Goal: Use online tool/utility: Use online tool/utility

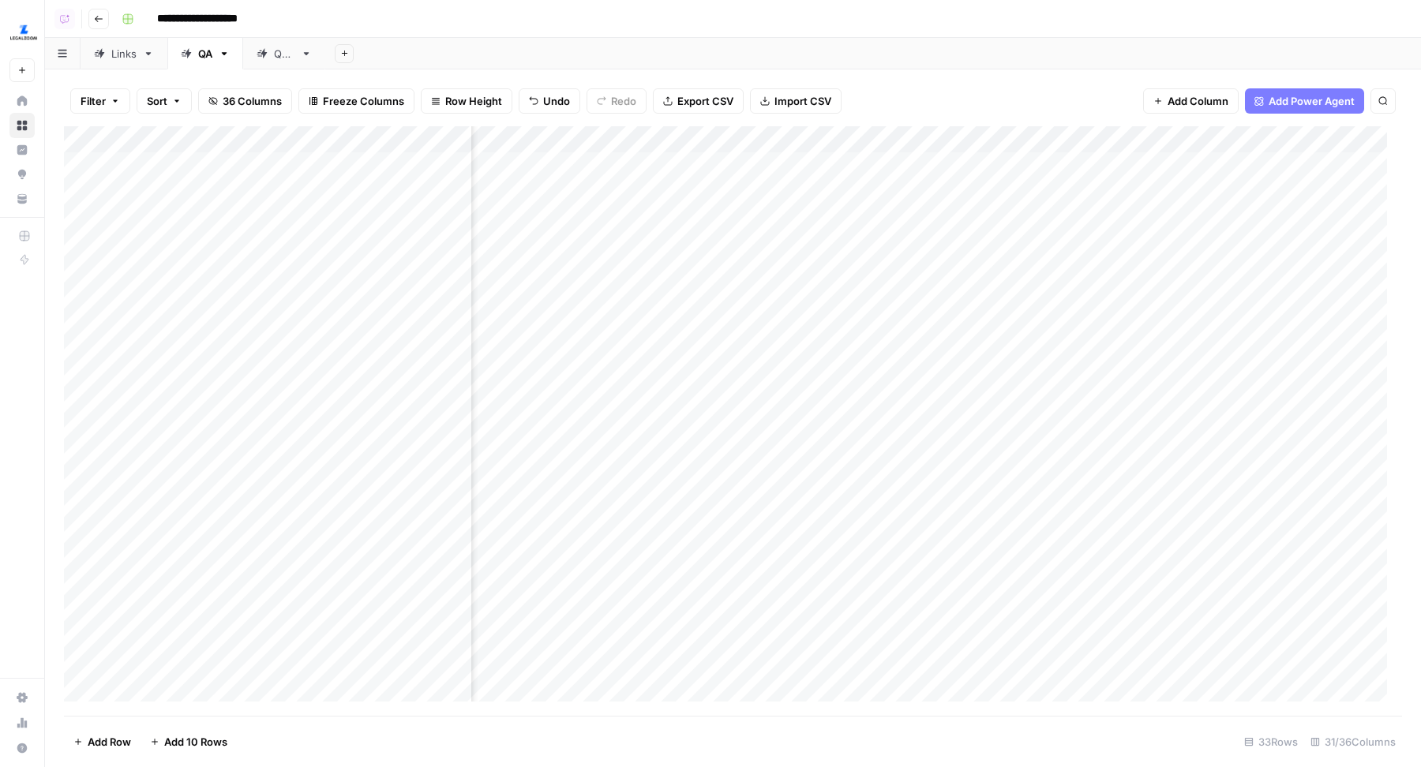
scroll to position [1, 3317]
click at [712, 143] on div "Add Column" at bounding box center [733, 421] width 1338 height 590
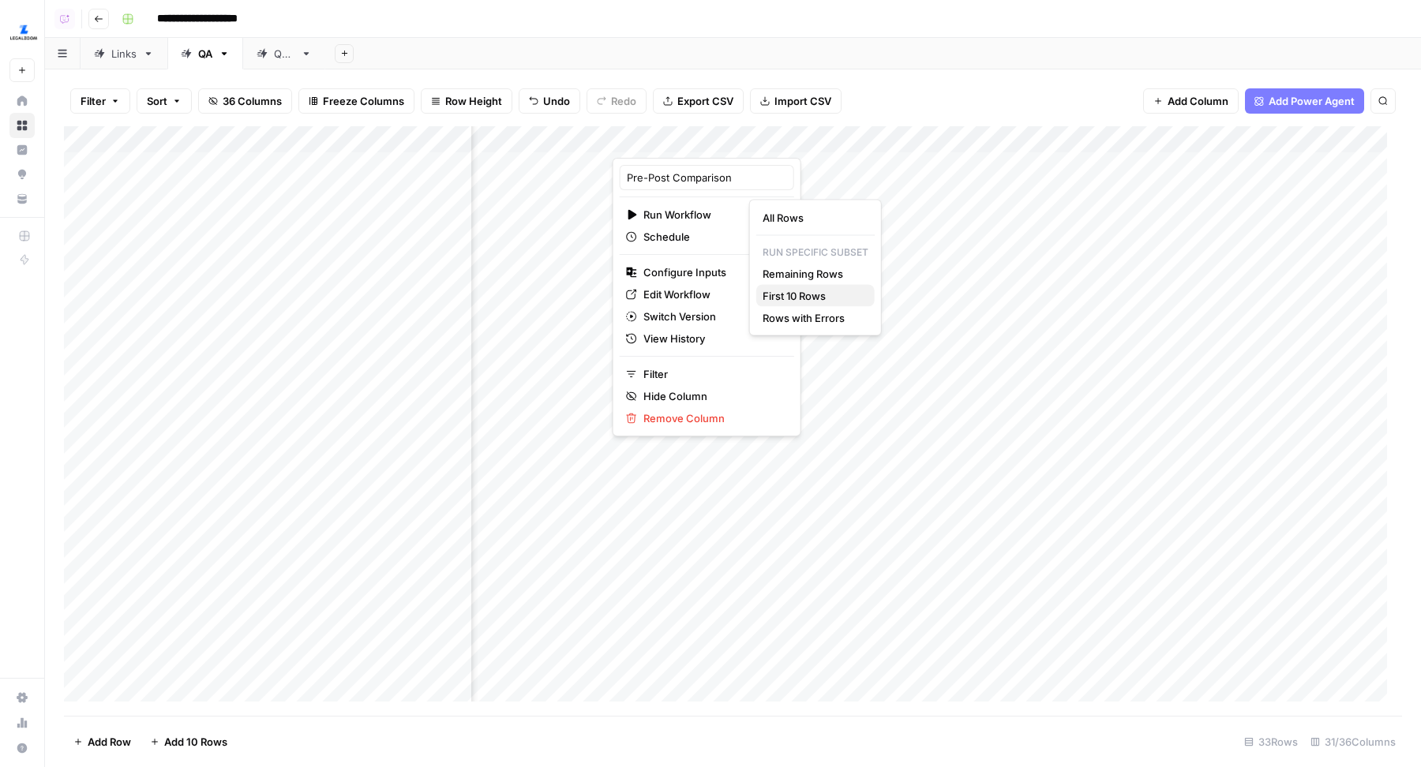
click at [796, 292] on span "First 10 Rows" at bounding box center [811, 296] width 99 height 16
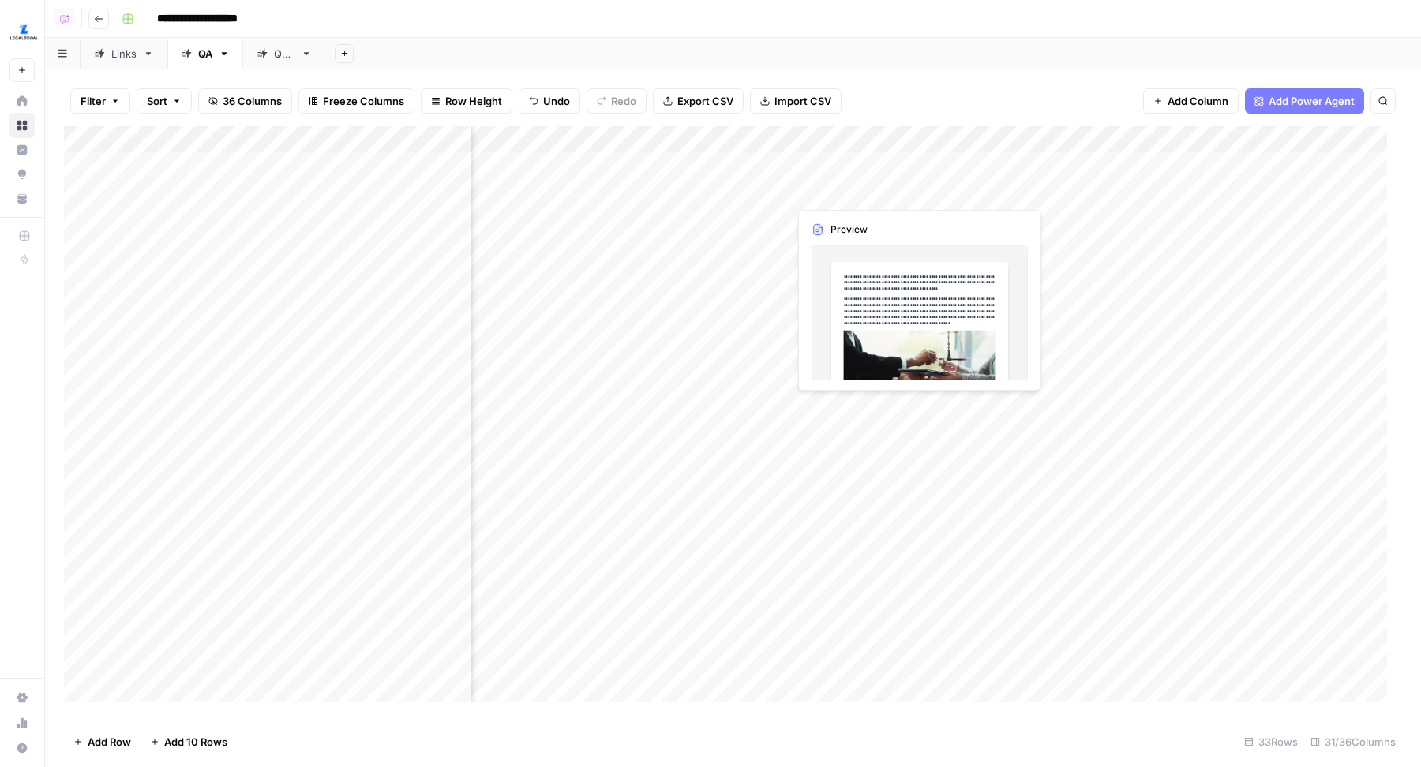
click at [1006, 190] on div "Add Column" at bounding box center [733, 421] width 1338 height 590
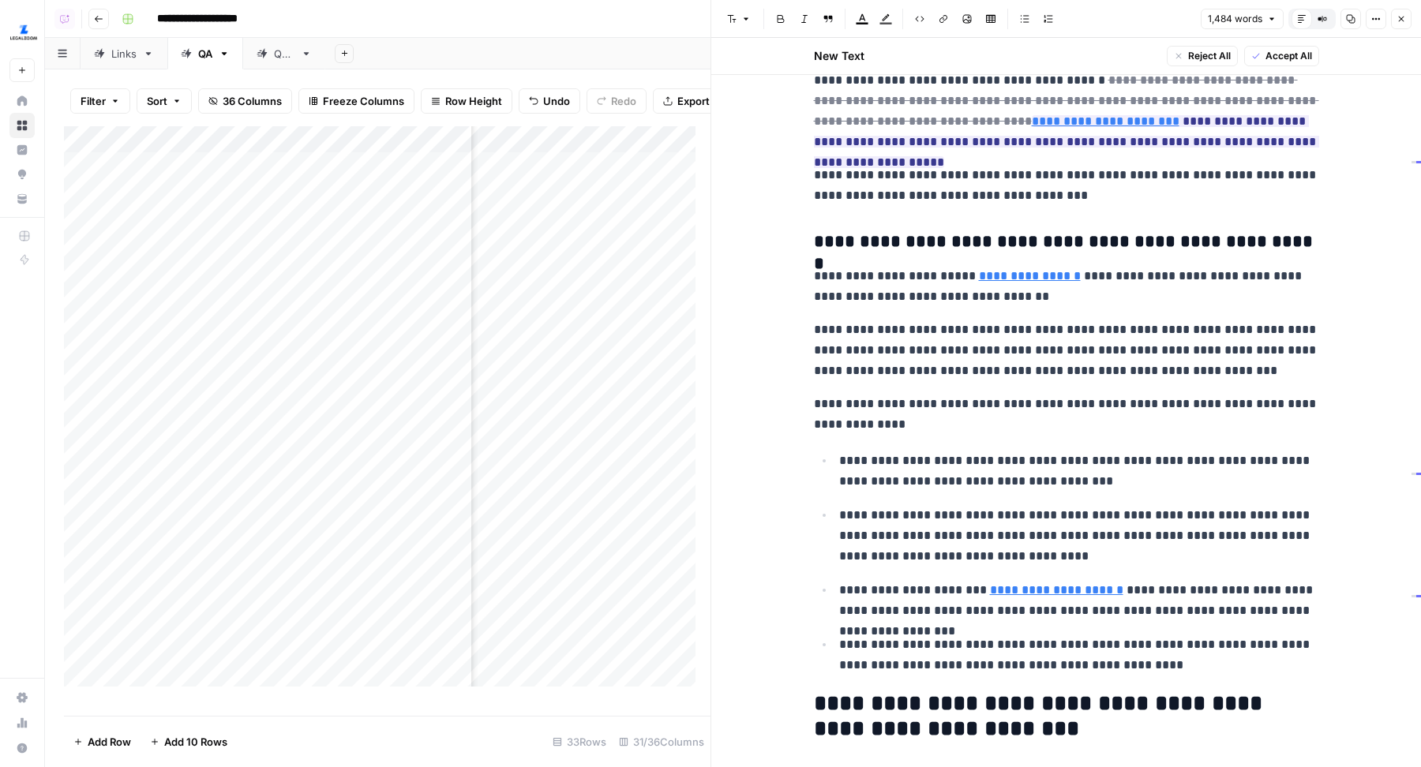
scroll to position [730, 0]
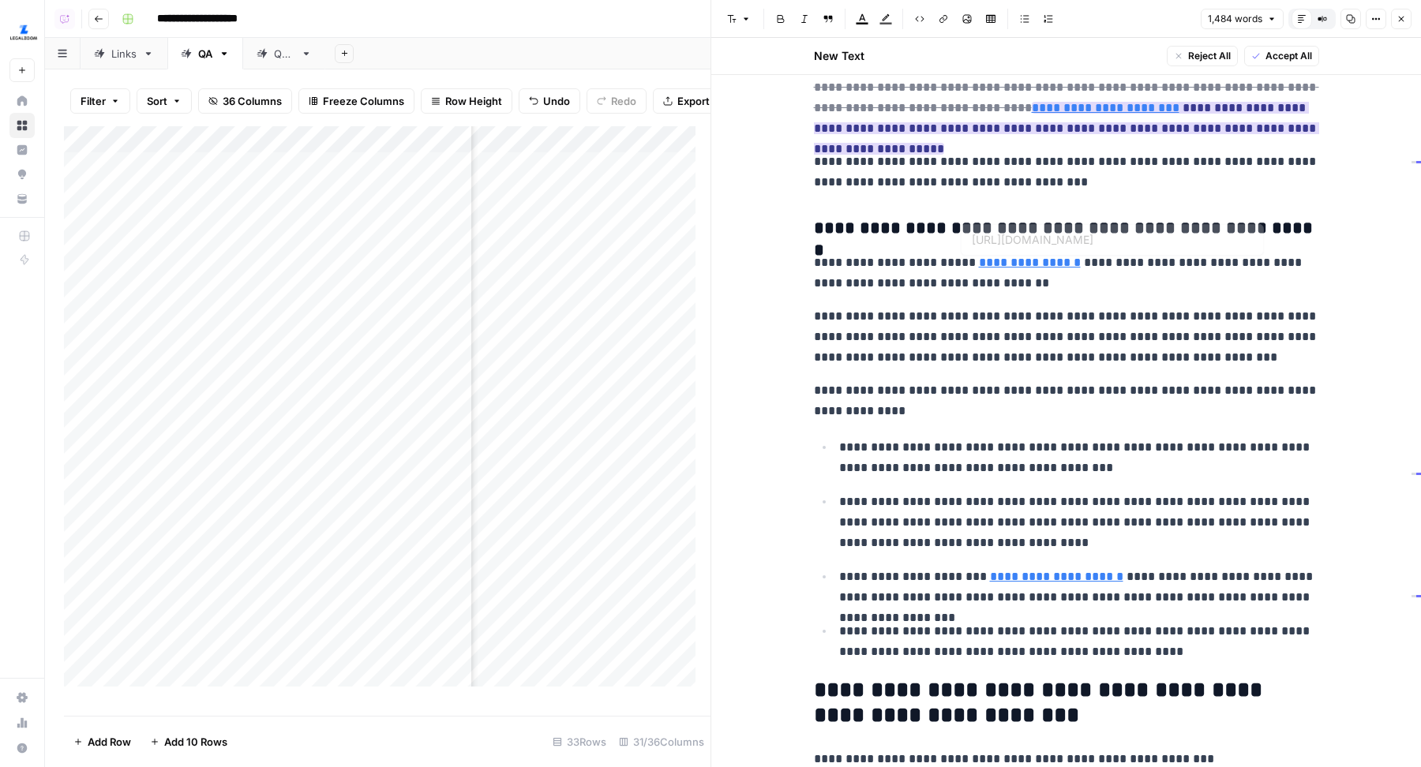
type input "[URL][DOMAIN_NAME]"
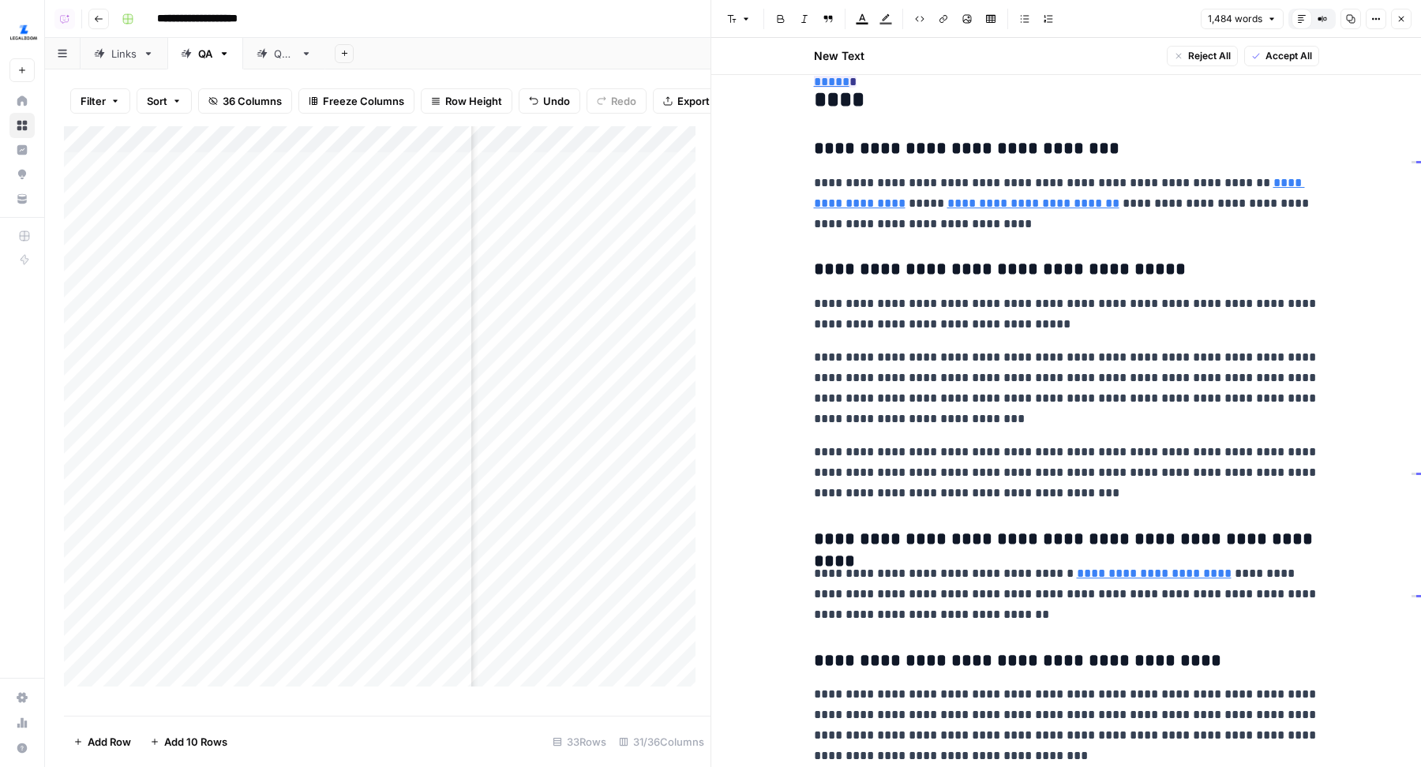
scroll to position [3370, 0]
click at [1399, 13] on button "Close" at bounding box center [1401, 19] width 21 height 21
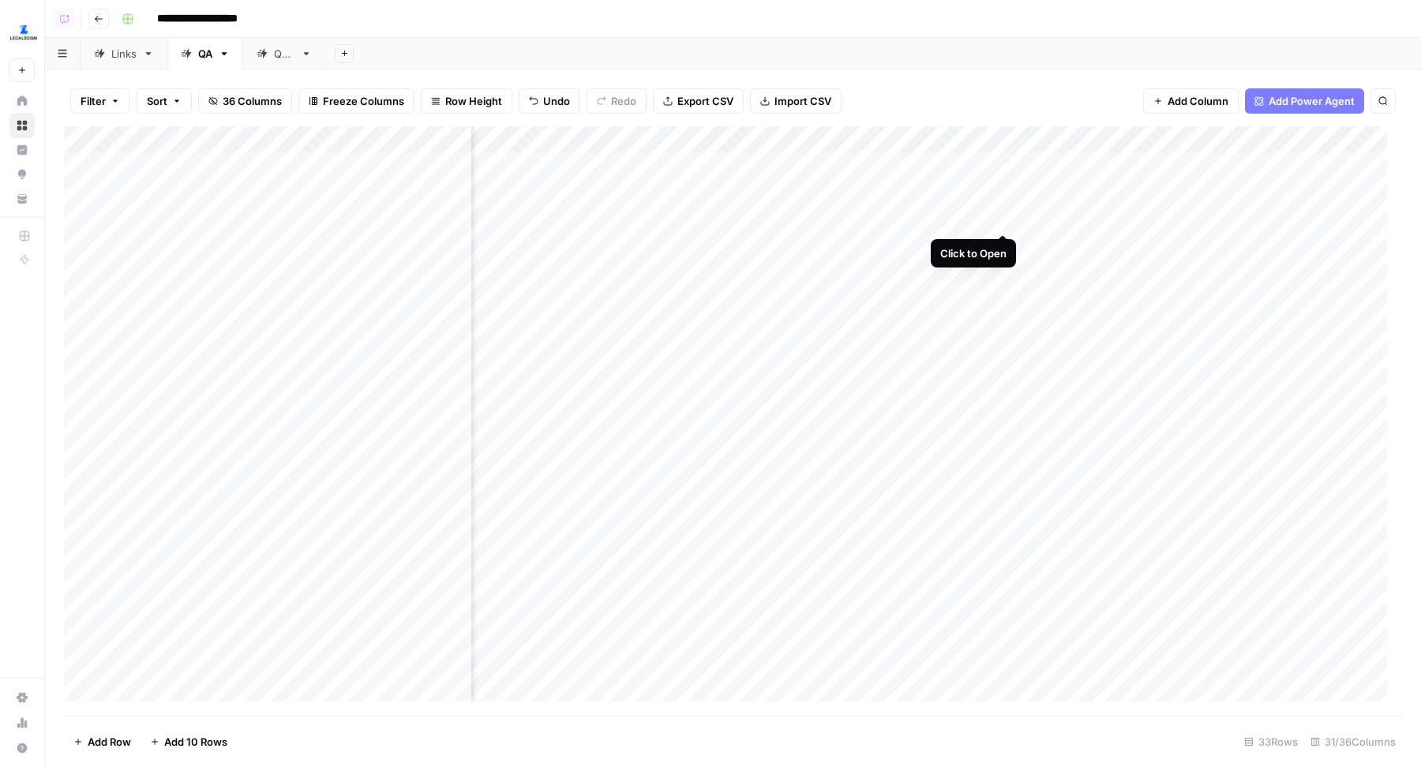
click at [1006, 219] on div "Add Column" at bounding box center [733, 421] width 1338 height 590
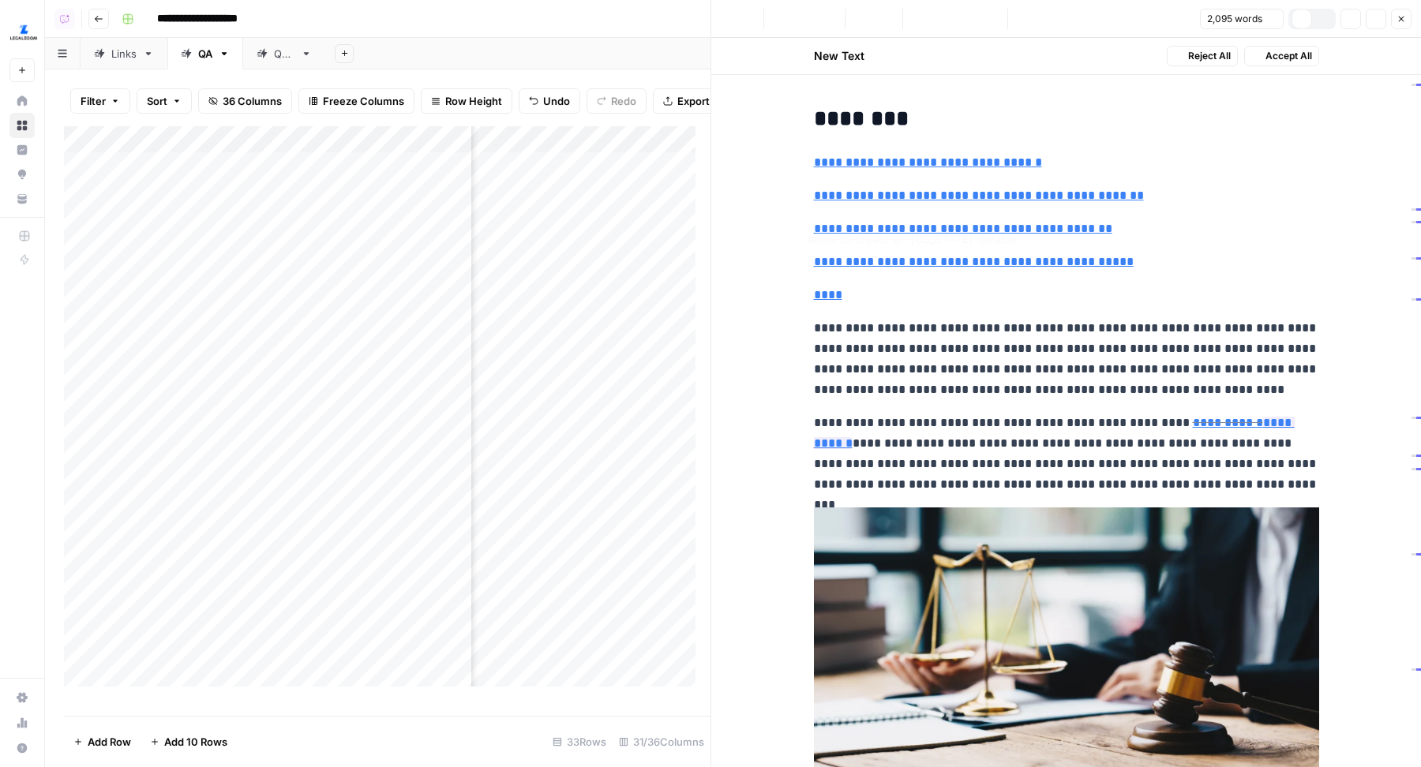
type input "#how-and-when-to-revoke-a-durable-power-of-attorney"
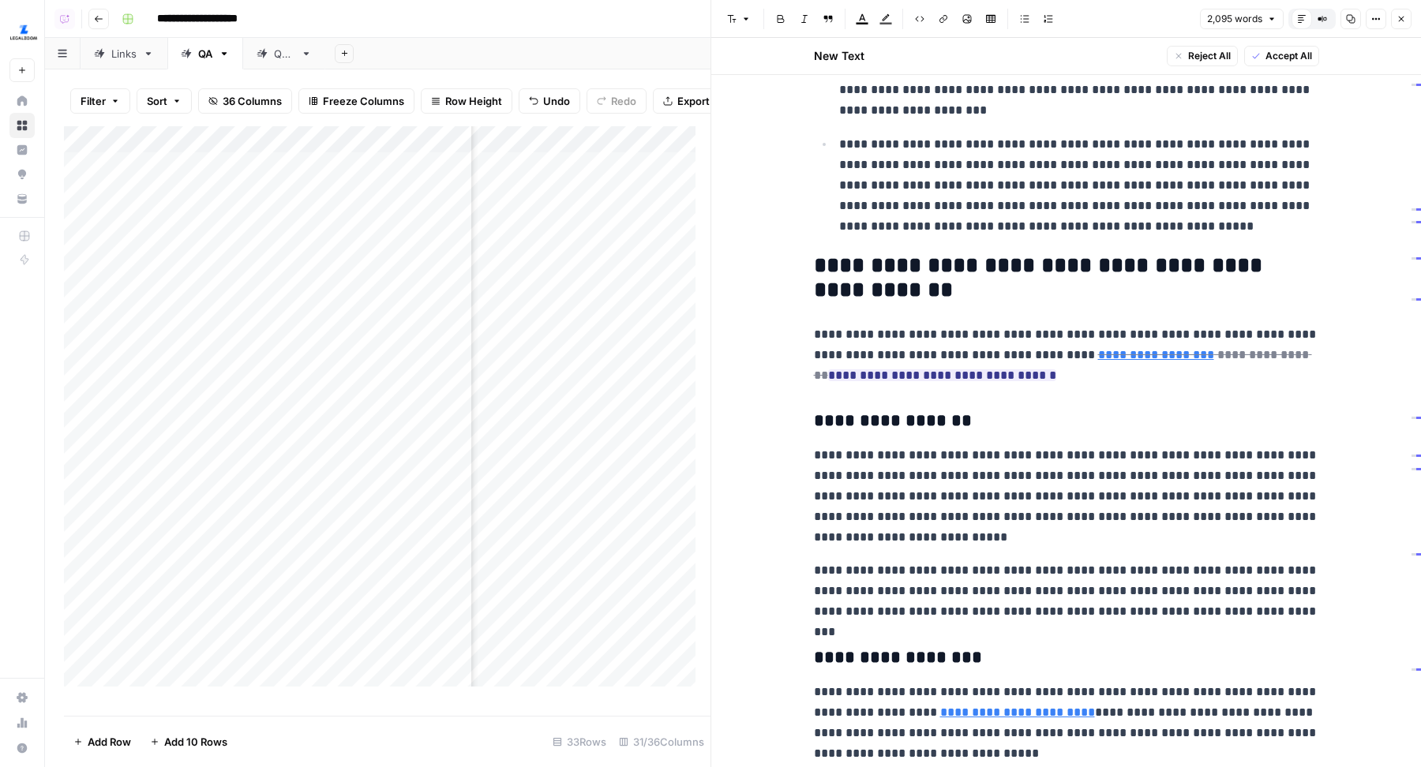
scroll to position [1667, 0]
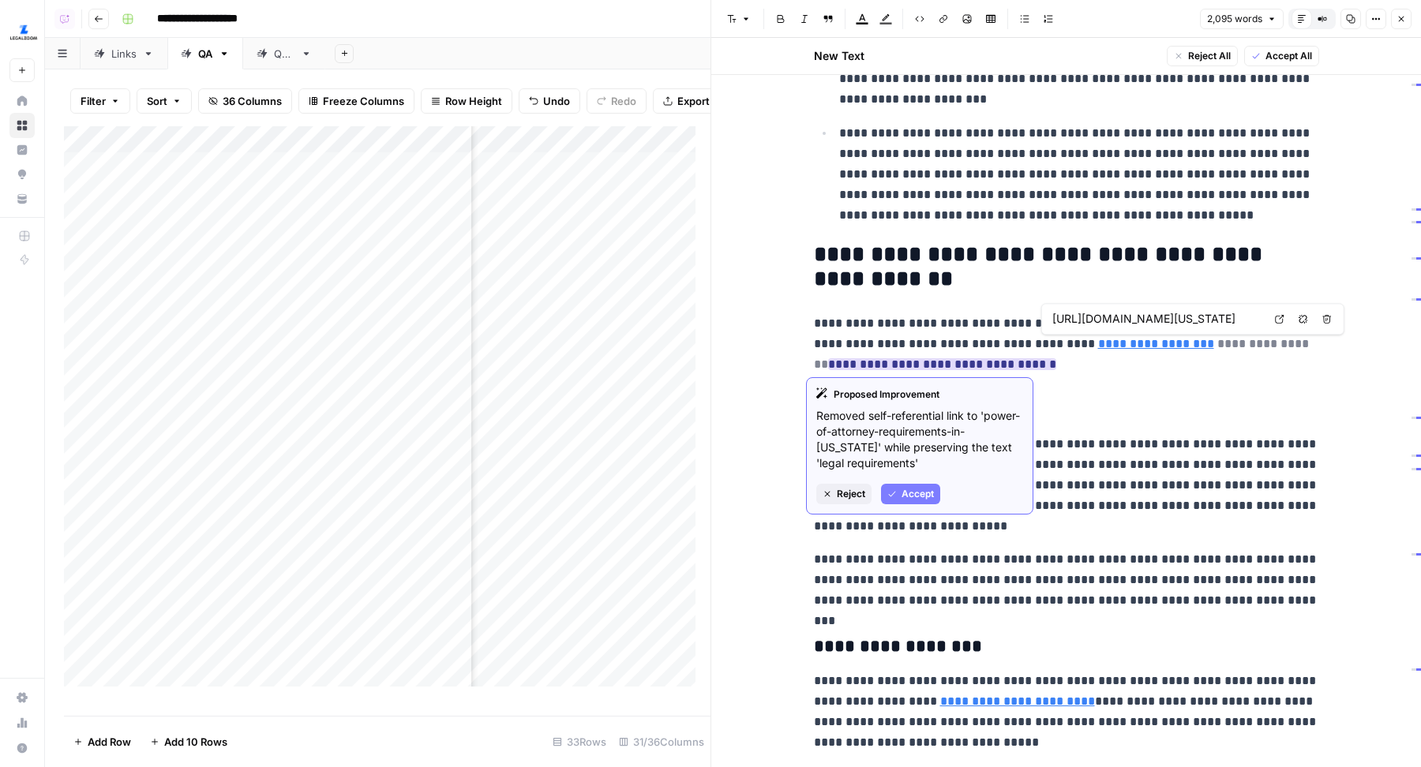
click at [1118, 343] on link "**********" at bounding box center [1156, 344] width 116 height 12
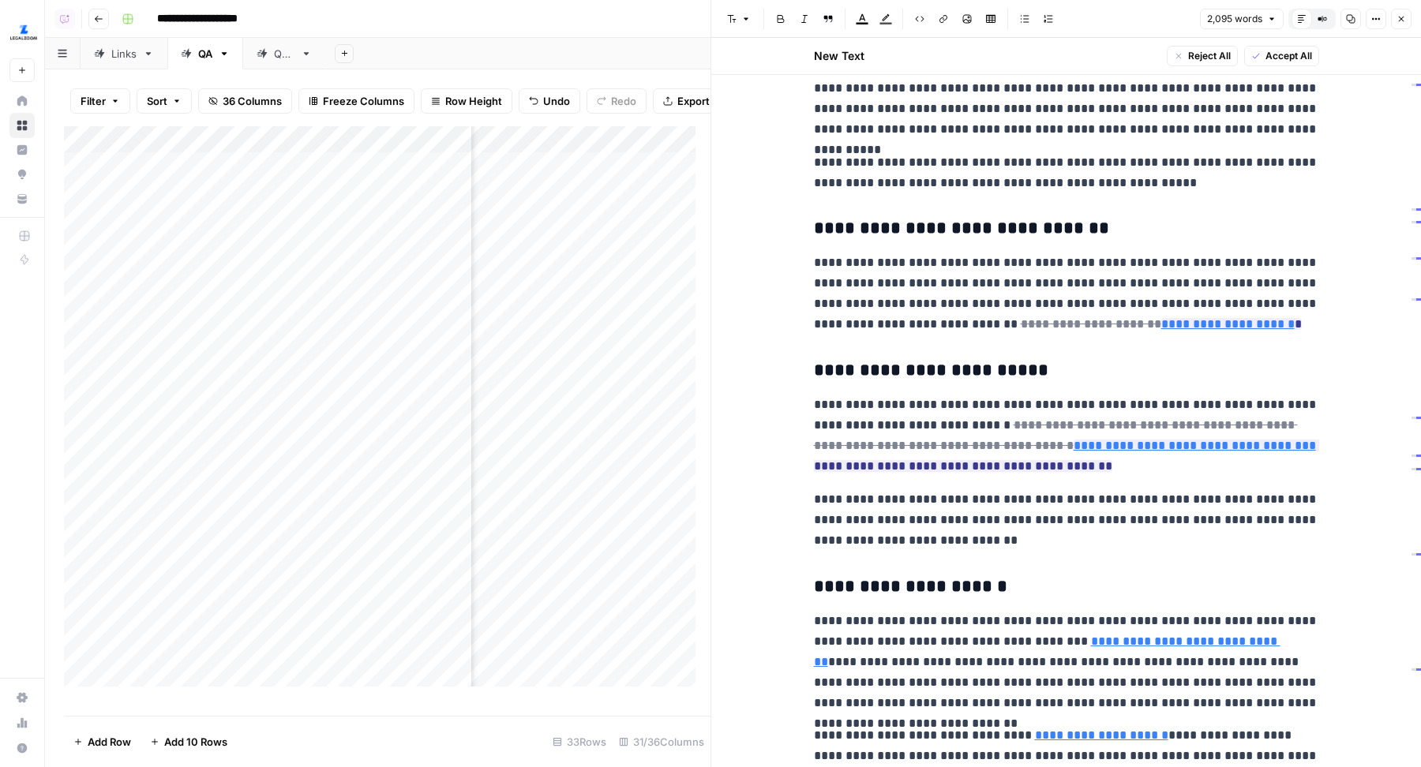
scroll to position [2778, 0]
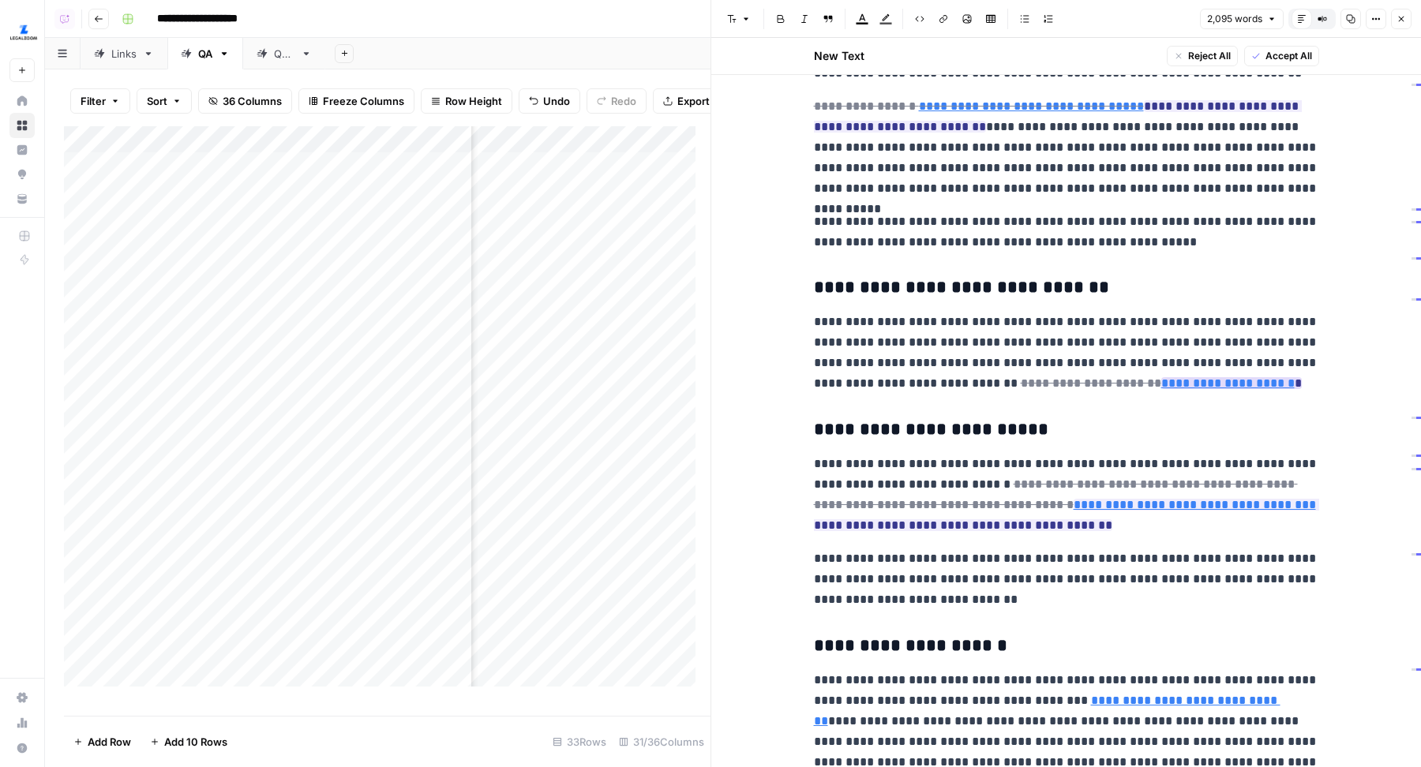
type input "[URL][DOMAIN_NAME]"
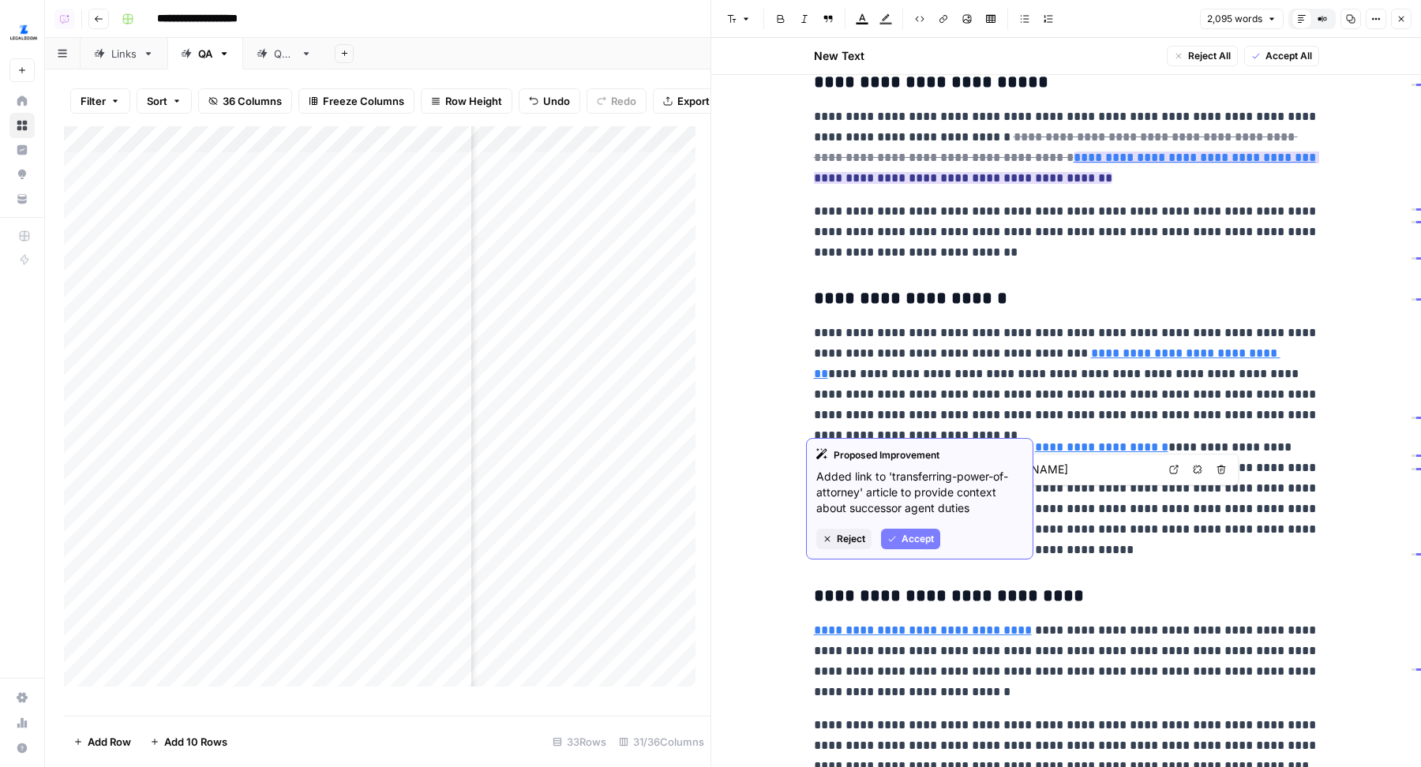
type input "[URL][DOMAIN_NAME]"
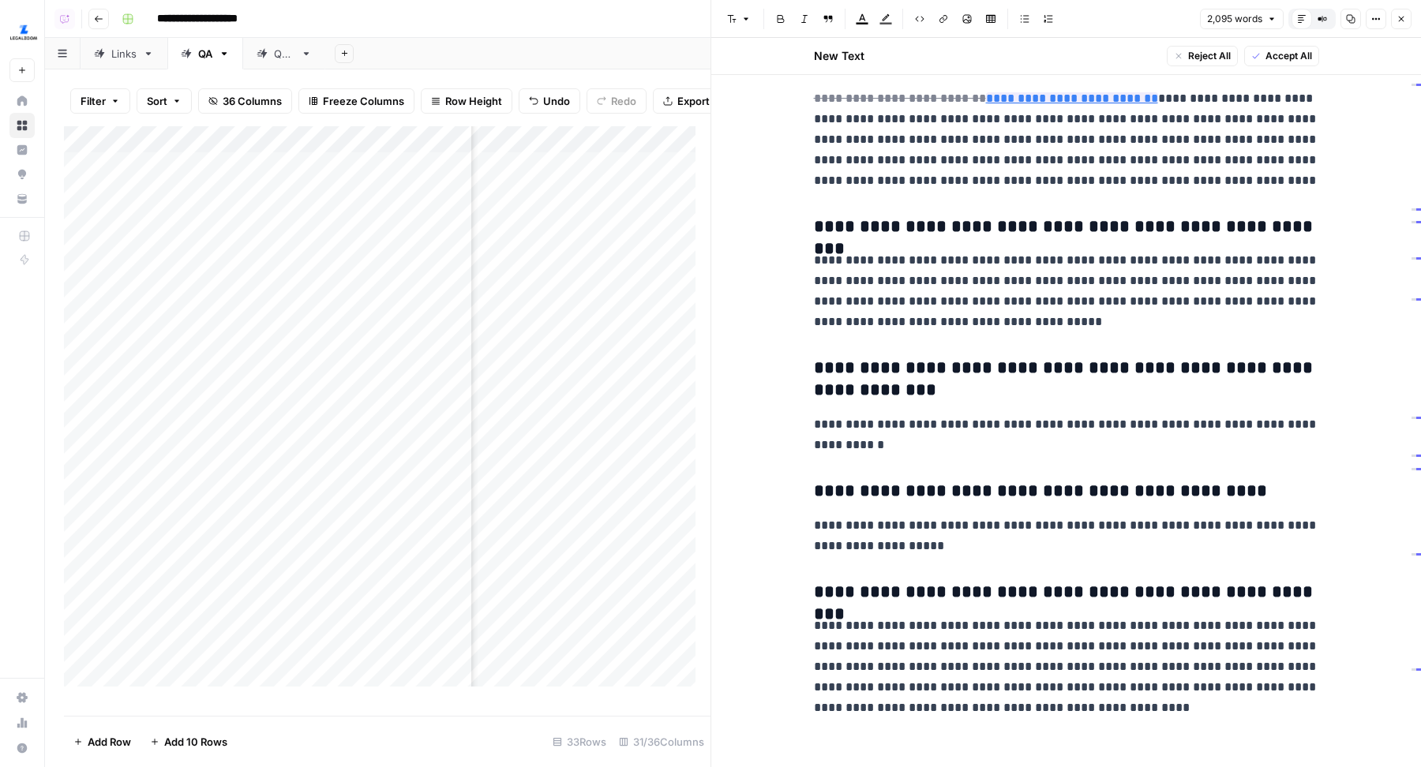
scroll to position [4651, 0]
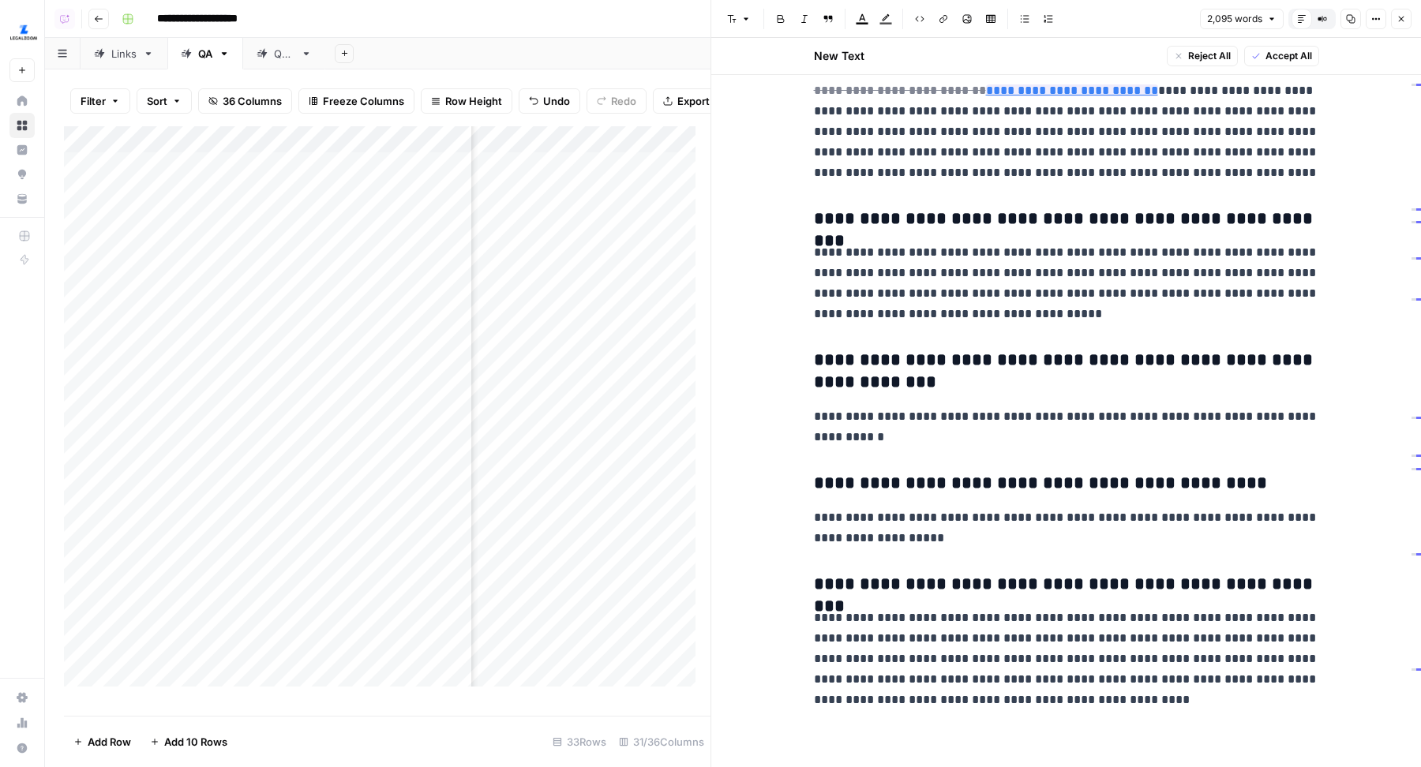
click at [1410, 23] on button "Close" at bounding box center [1401, 19] width 21 height 21
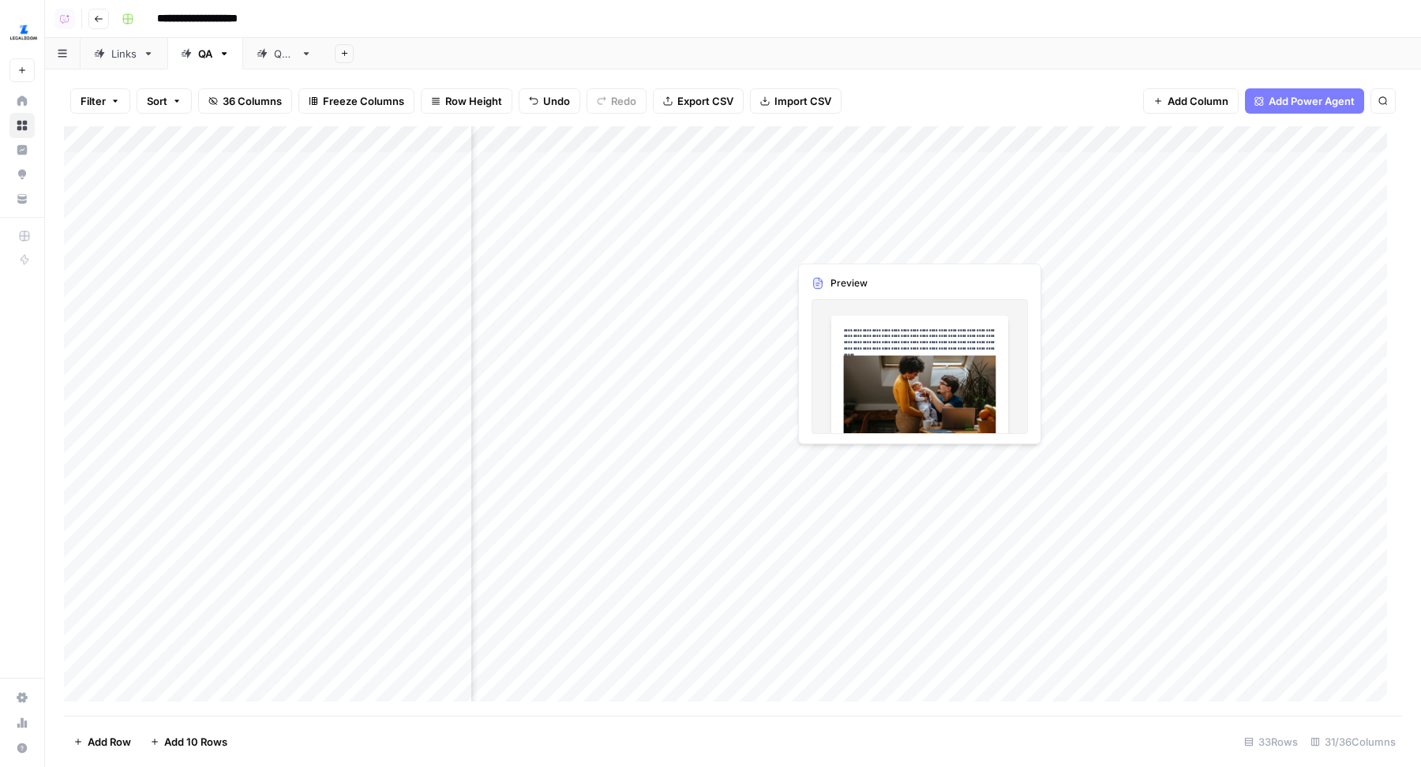
click at [1001, 244] on div "Add Column" at bounding box center [733, 421] width 1338 height 590
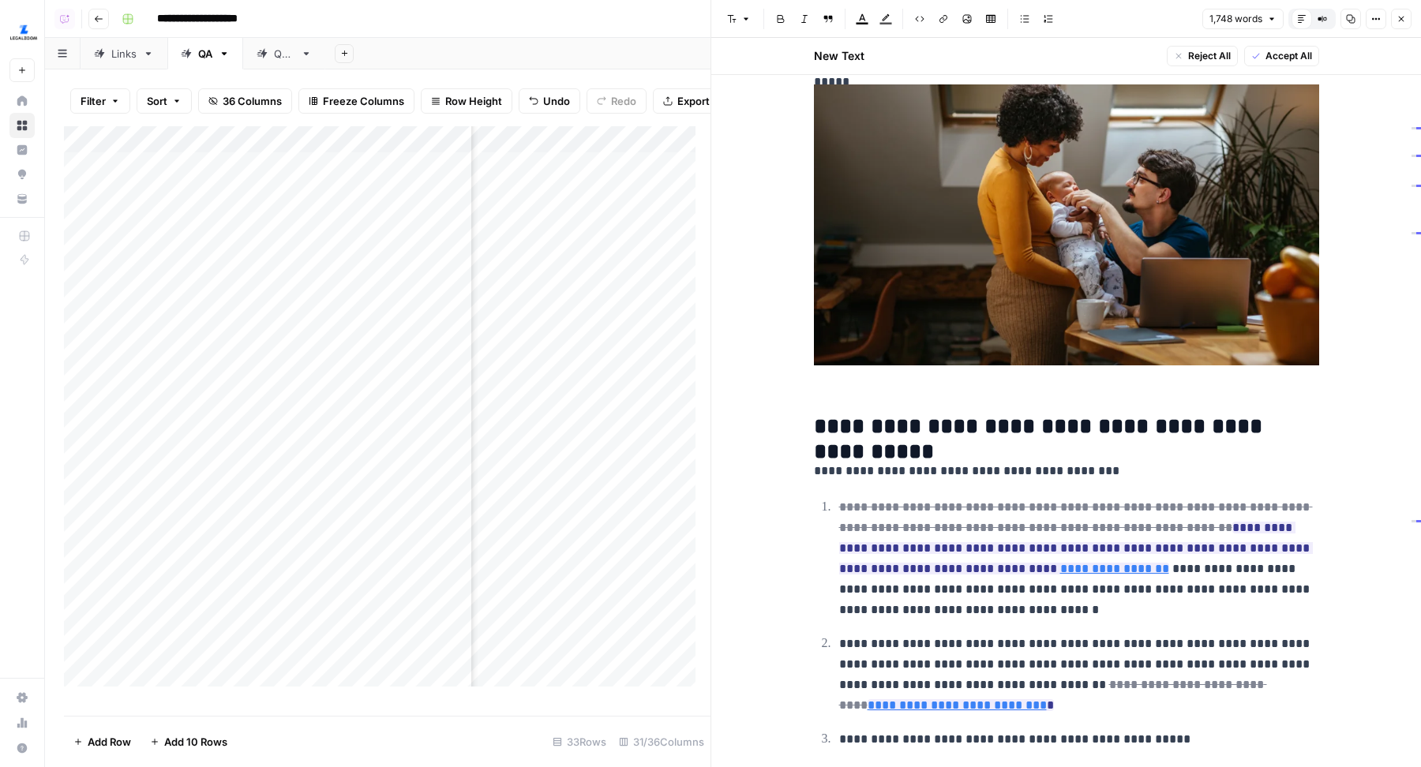
scroll to position [365, 0]
